Goal: Task Accomplishment & Management: Use online tool/utility

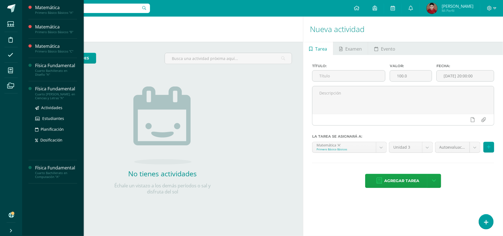
click at [62, 94] on div "Cuarto [PERSON_NAME]. en Ciencias y Letras "A"" at bounding box center [56, 96] width 42 height 8
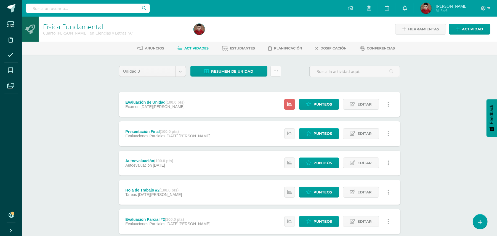
click at [281, 70] on link at bounding box center [276, 71] width 11 height 11
click at [246, 88] on link "Subir actividades en masa" at bounding box center [262, 88] width 61 height 13
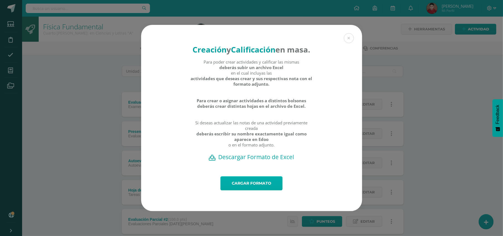
click at [247, 186] on link "Cargar formato" at bounding box center [251, 183] width 62 height 14
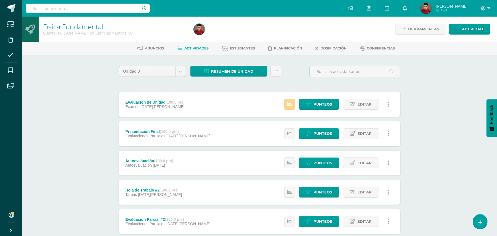
click at [286, 102] on link at bounding box center [289, 104] width 11 height 11
click at [235, 53] on div "Anuncios Actividades Estudiantes Planificación Dosificación Conferencias" at bounding box center [266, 48] width 489 height 13
click at [233, 48] on span "Estudiantes" at bounding box center [242, 48] width 25 height 4
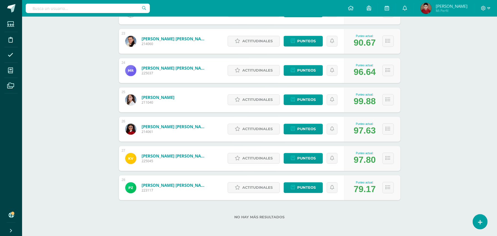
scroll to position [736, 0]
